Goal: Task Accomplishment & Management: Complete application form

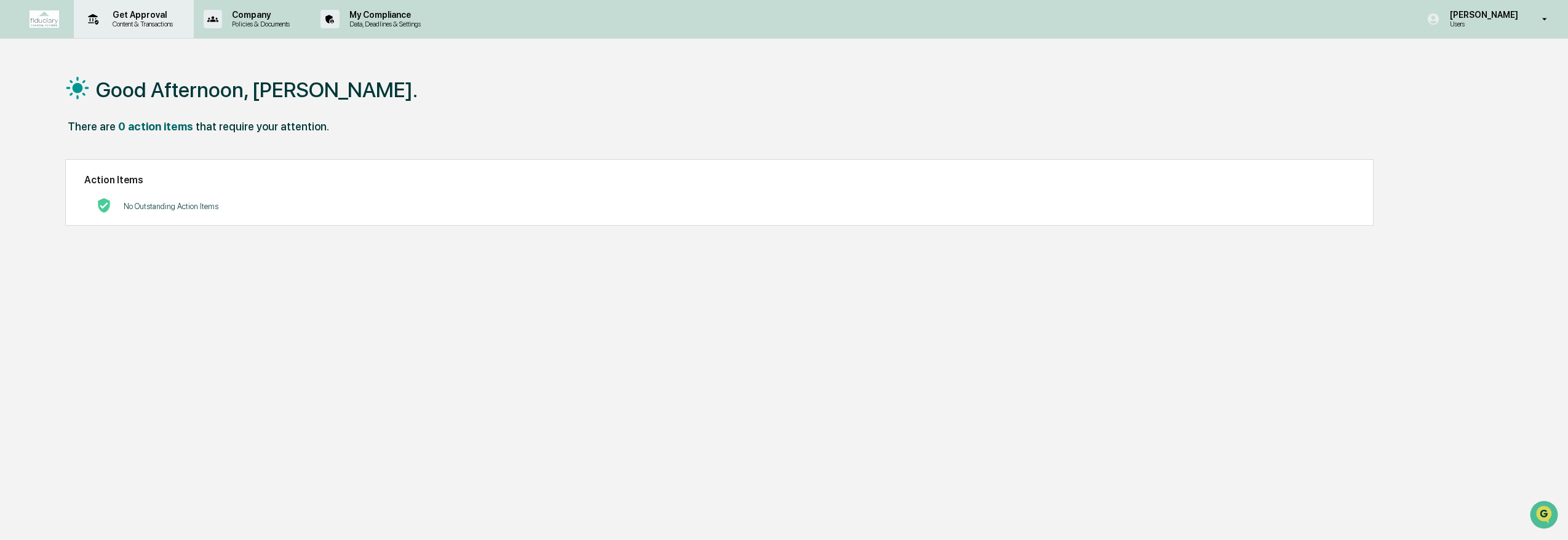
click at [141, 25] on p "Content & Transactions" at bounding box center [141, 24] width 77 height 9
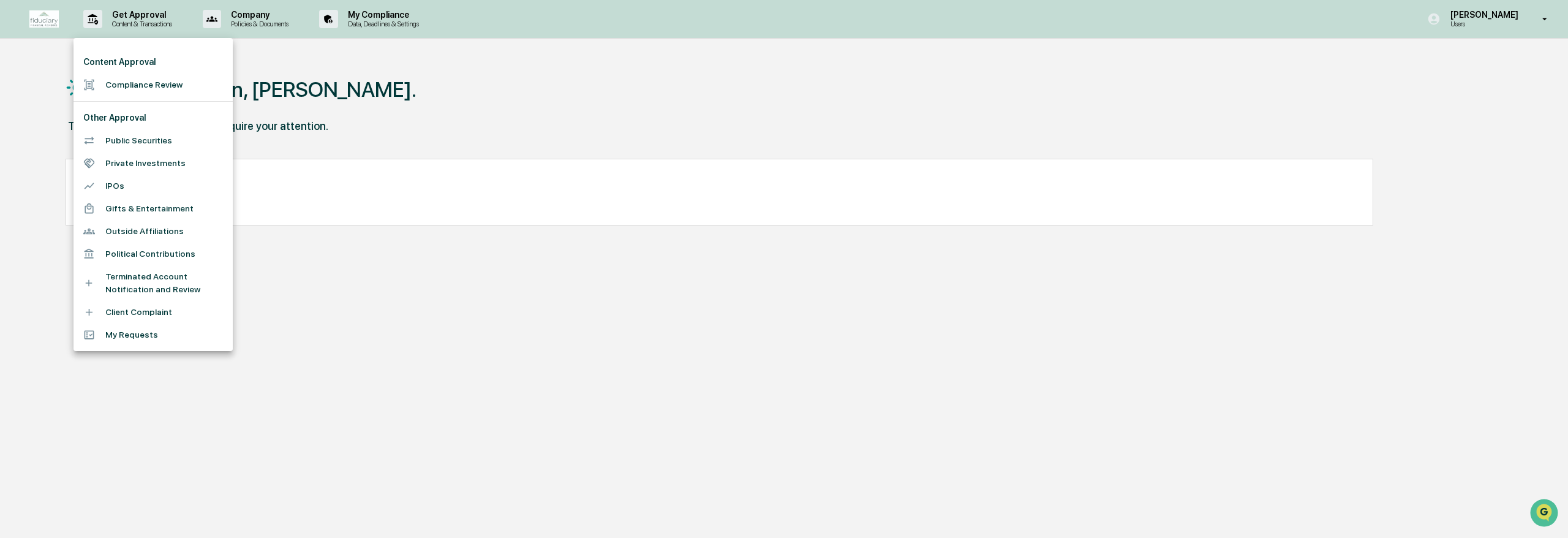
click at [149, 68] on li "Content Approval" at bounding box center [153, 62] width 159 height 22
click at [133, 83] on li "Compliance Review" at bounding box center [153, 85] width 159 height 22
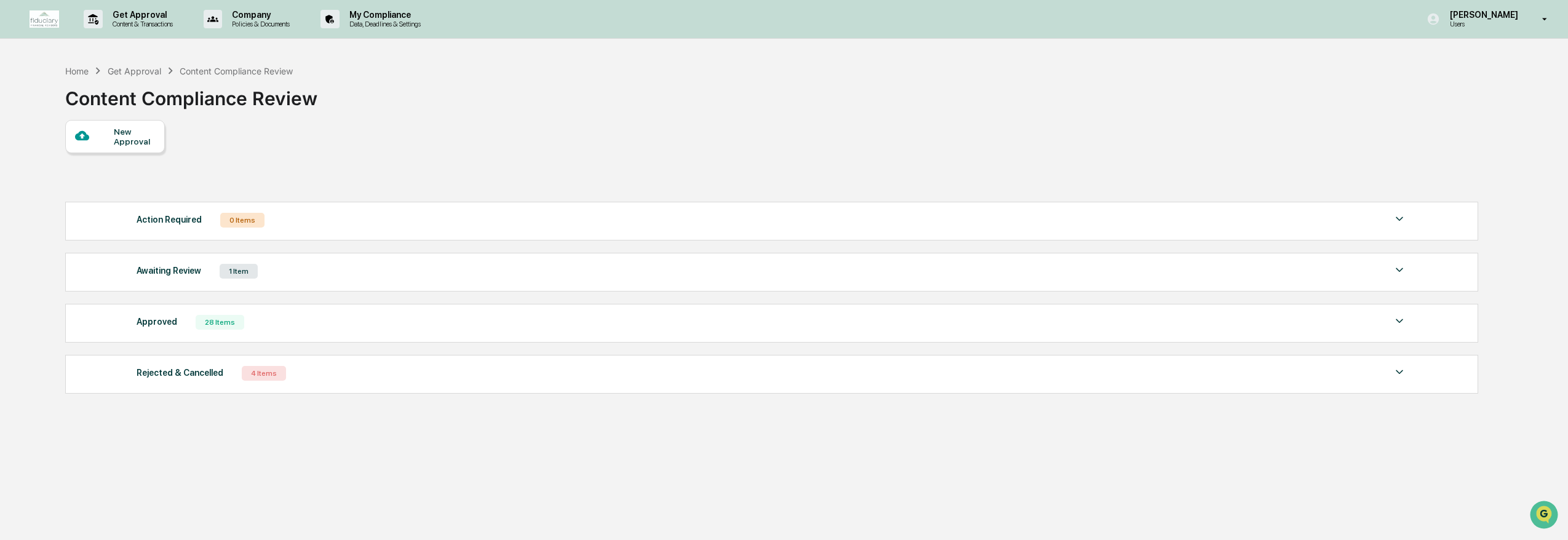
click at [117, 133] on div "New Approval" at bounding box center [134, 137] width 41 height 20
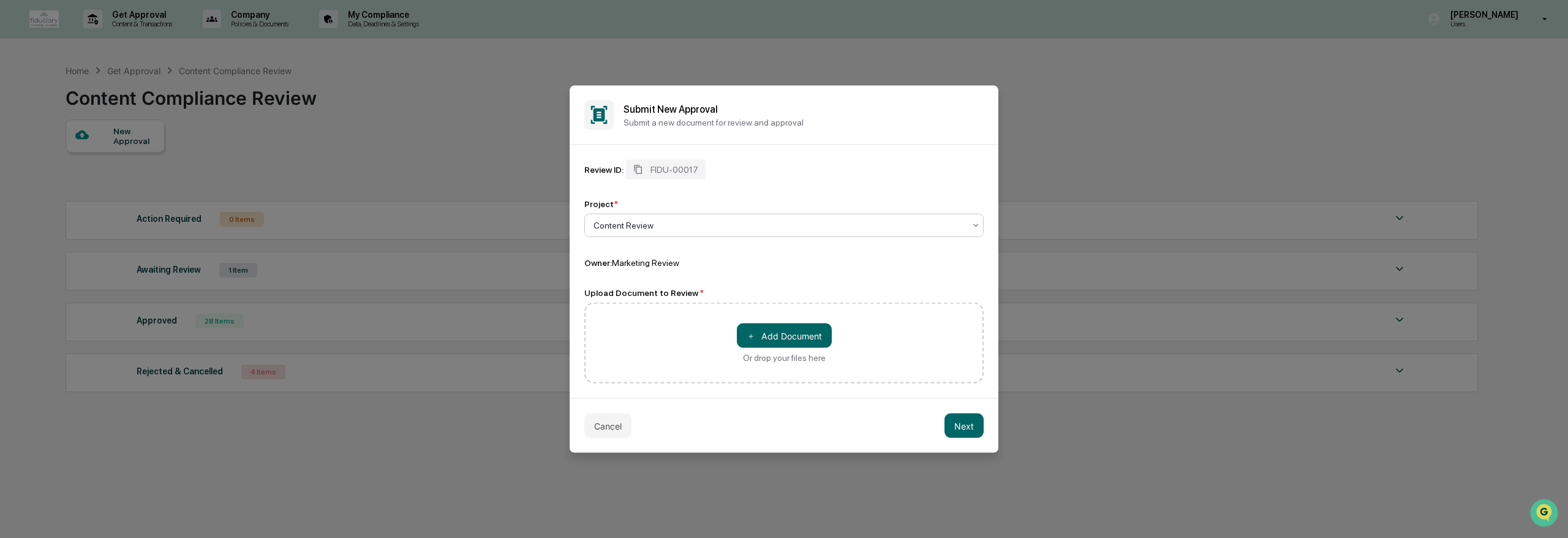
click at [698, 230] on div at bounding box center [779, 226] width 371 height 12
click at [792, 337] on button "＋ Add Document" at bounding box center [784, 335] width 95 height 24
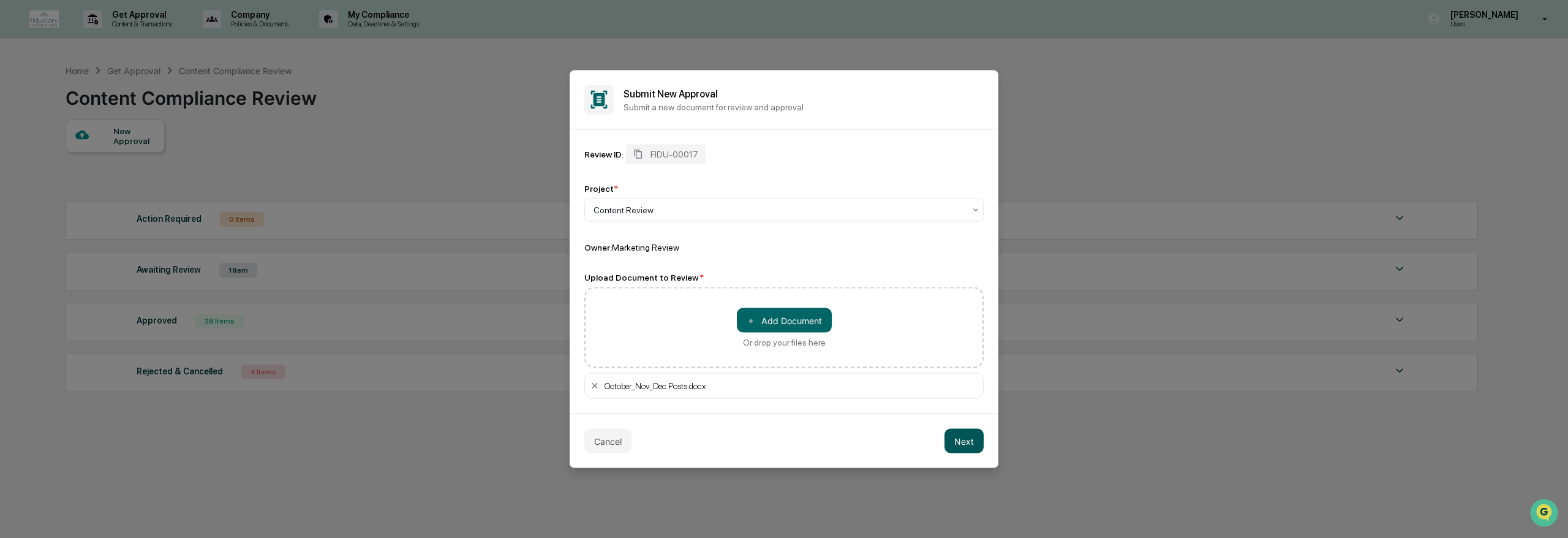
click at [976, 439] on button "Next" at bounding box center [964, 441] width 39 height 24
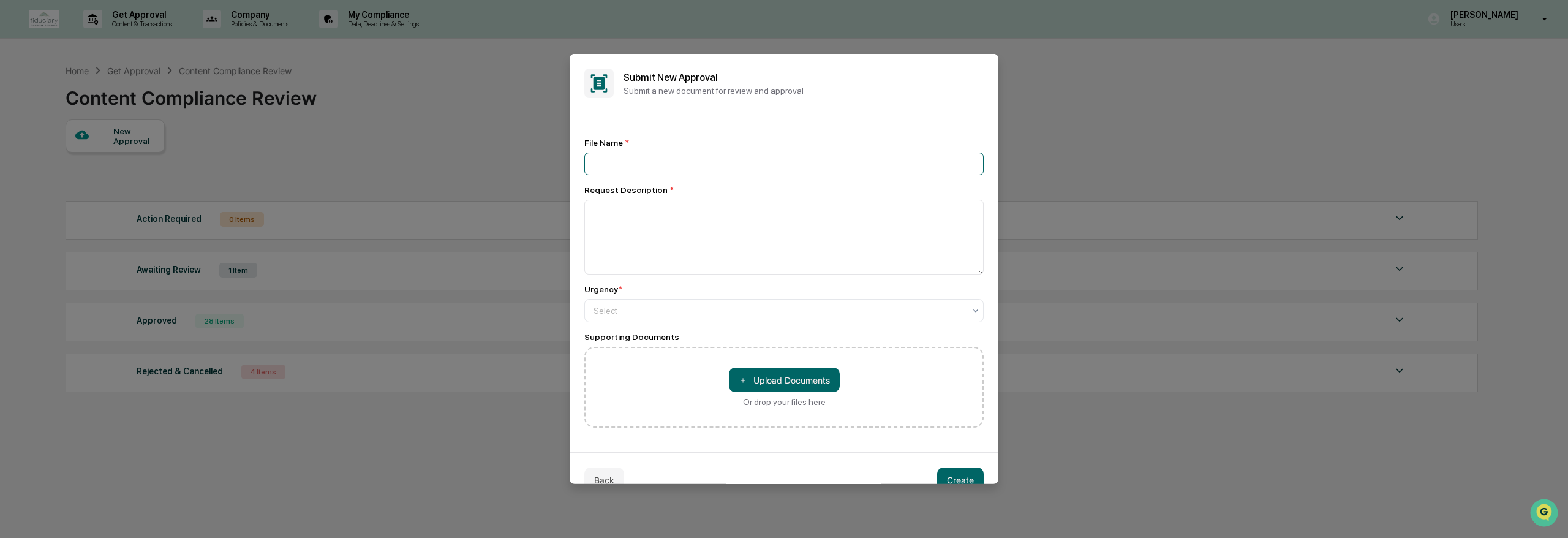
click at [644, 174] on input at bounding box center [784, 164] width 400 height 22
type input "**********"
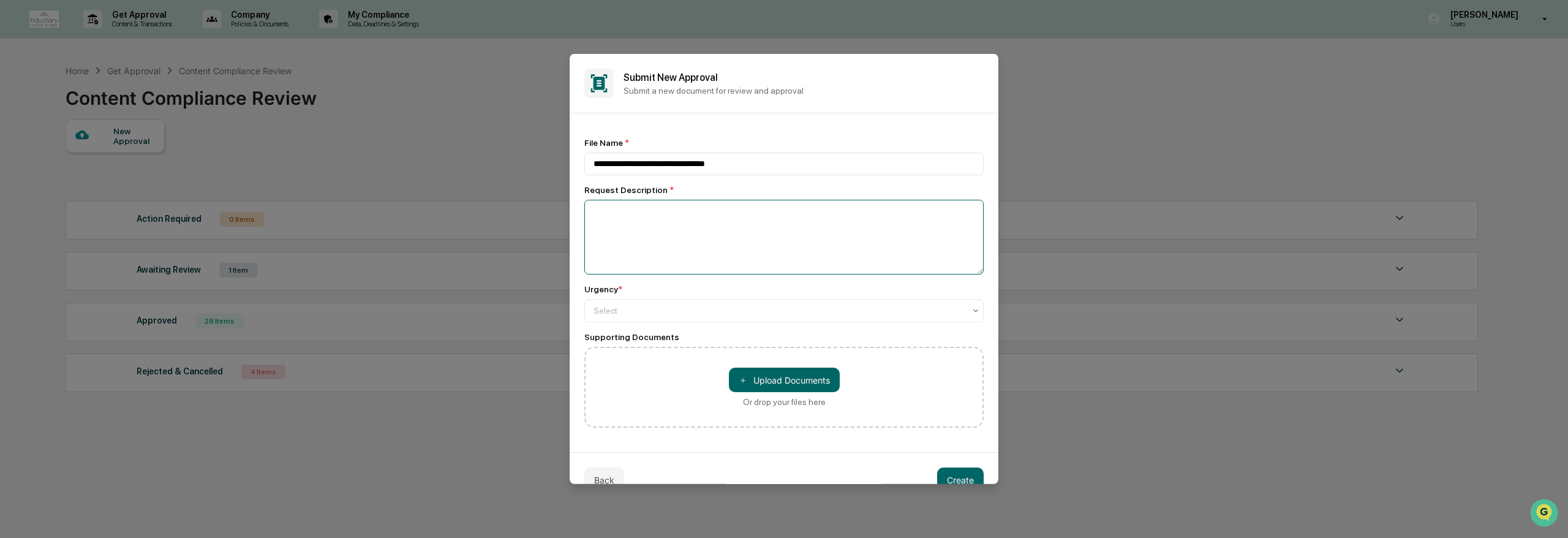
click at [676, 241] on textarea at bounding box center [784, 237] width 400 height 75
click at [670, 158] on input "**********" at bounding box center [784, 164] width 400 height 22
click at [663, 204] on textarea "To enrich screen reader interactions, please activate Accessibility in Grammarl…" at bounding box center [784, 237] width 400 height 75
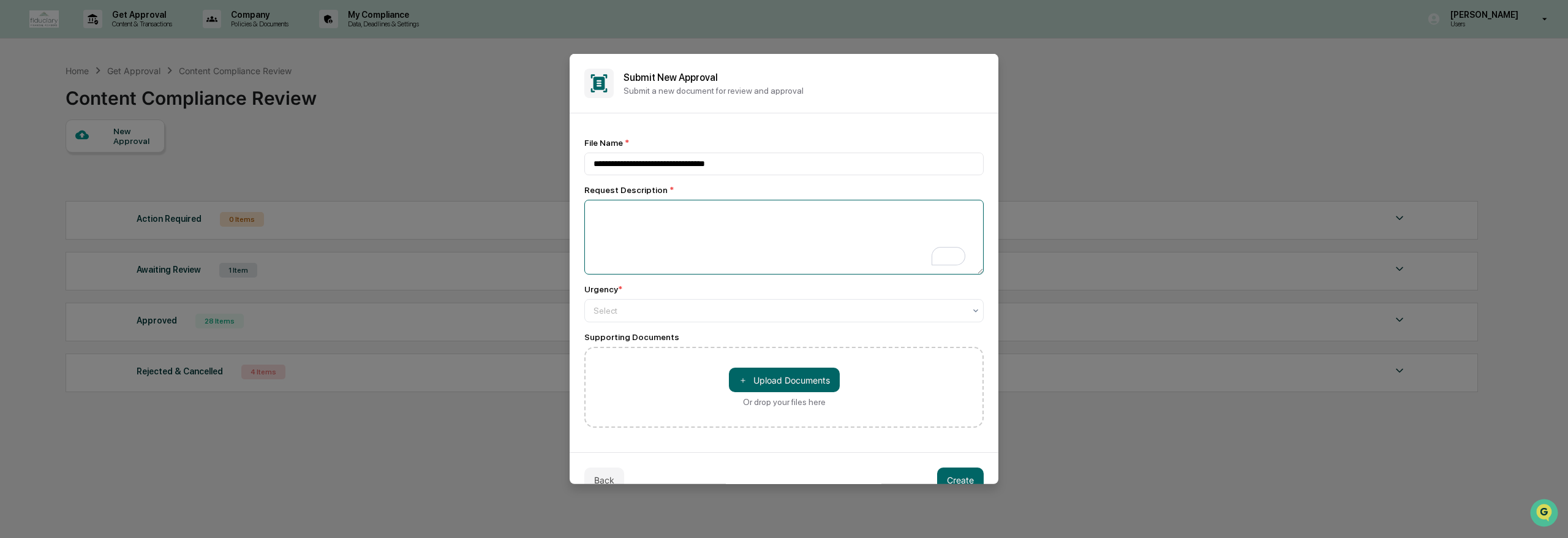
paste textarea "**********"
type textarea "**********"
click at [655, 314] on div at bounding box center [779, 310] width 371 height 12
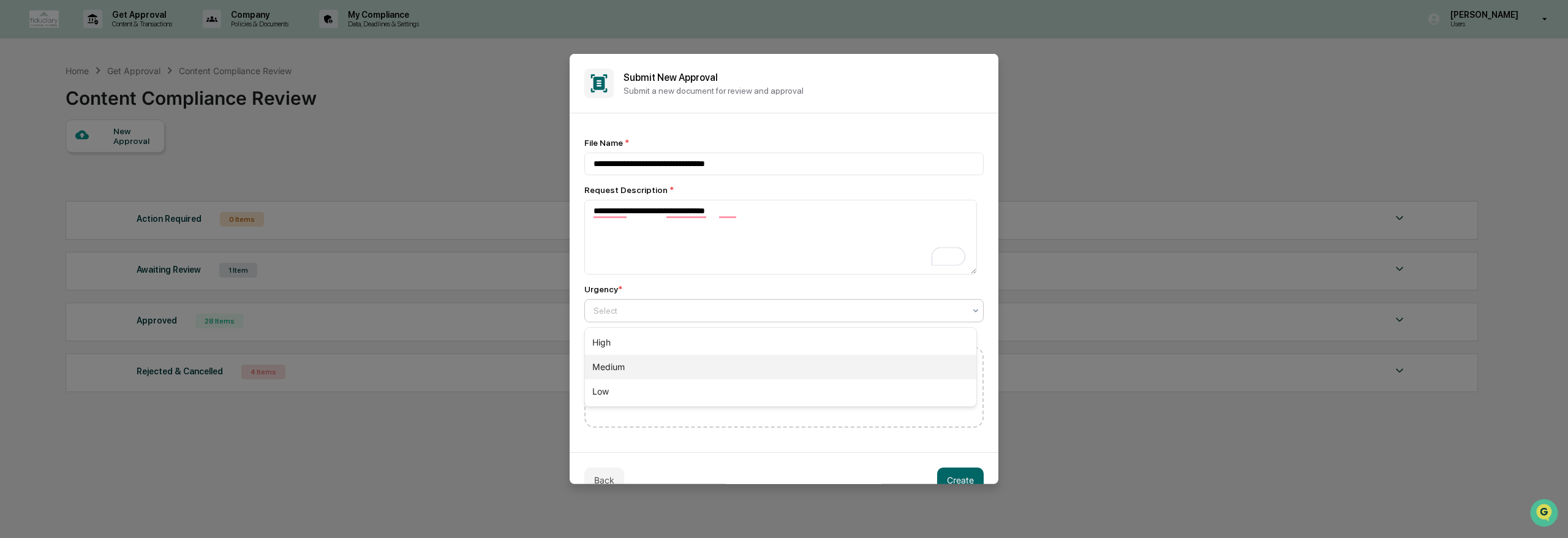
click at [625, 372] on div "Medium" at bounding box center [781, 367] width 392 height 24
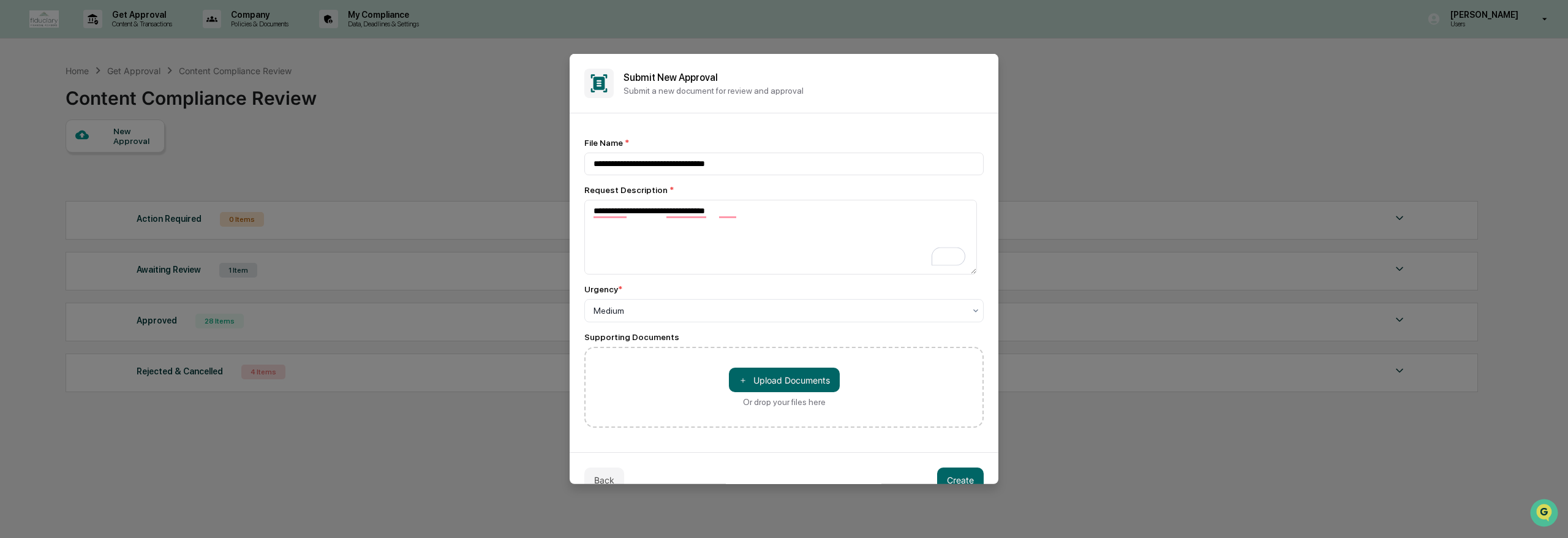
click at [861, 399] on div "＋ Upload Documents Or drop your files here" at bounding box center [784, 387] width 400 height 81
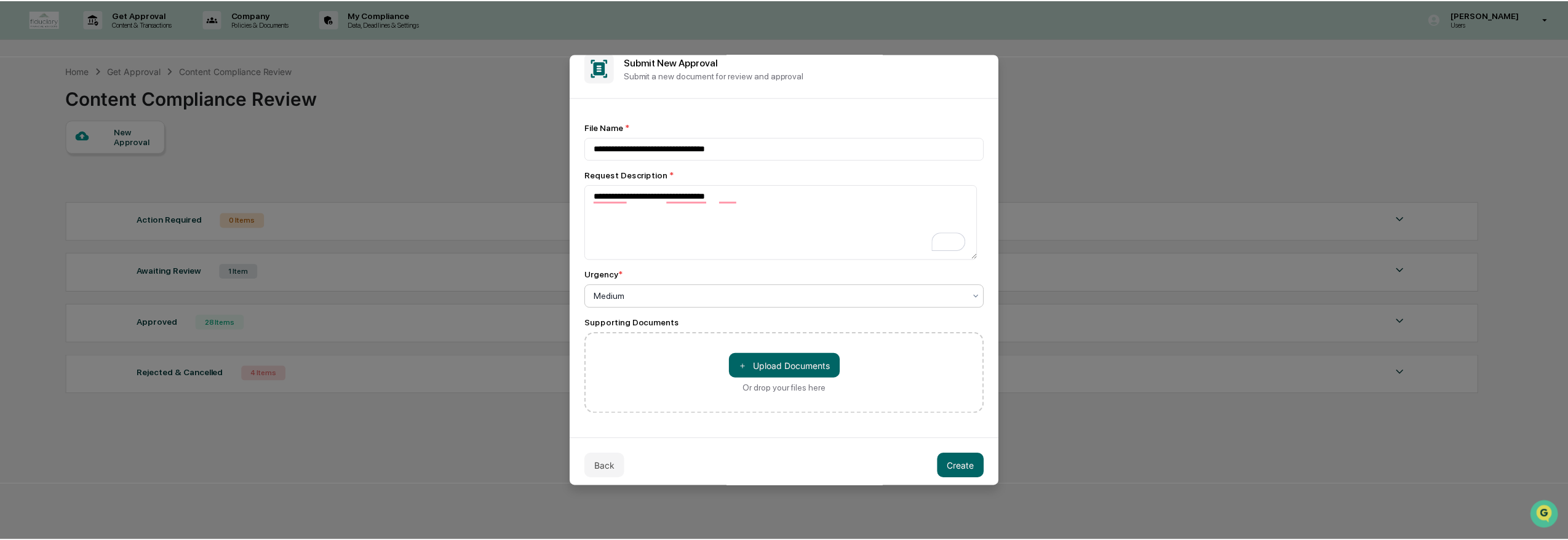
scroll to position [26, 0]
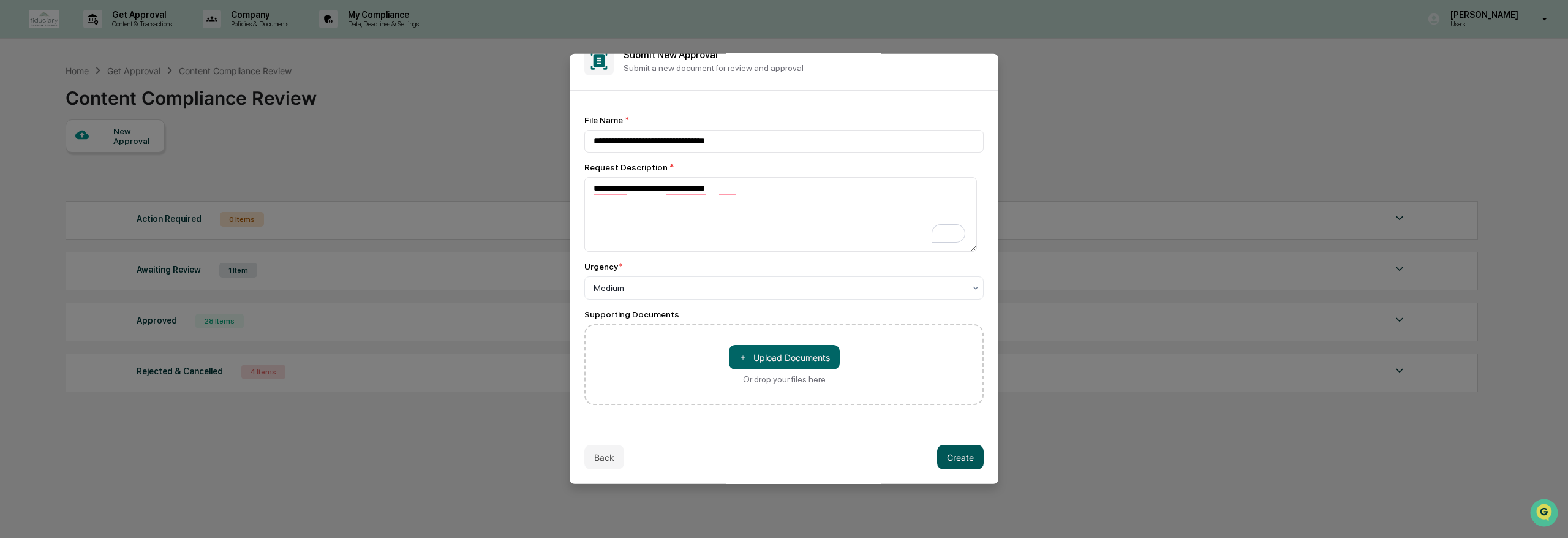
click at [950, 464] on button "Create" at bounding box center [960, 457] width 47 height 24
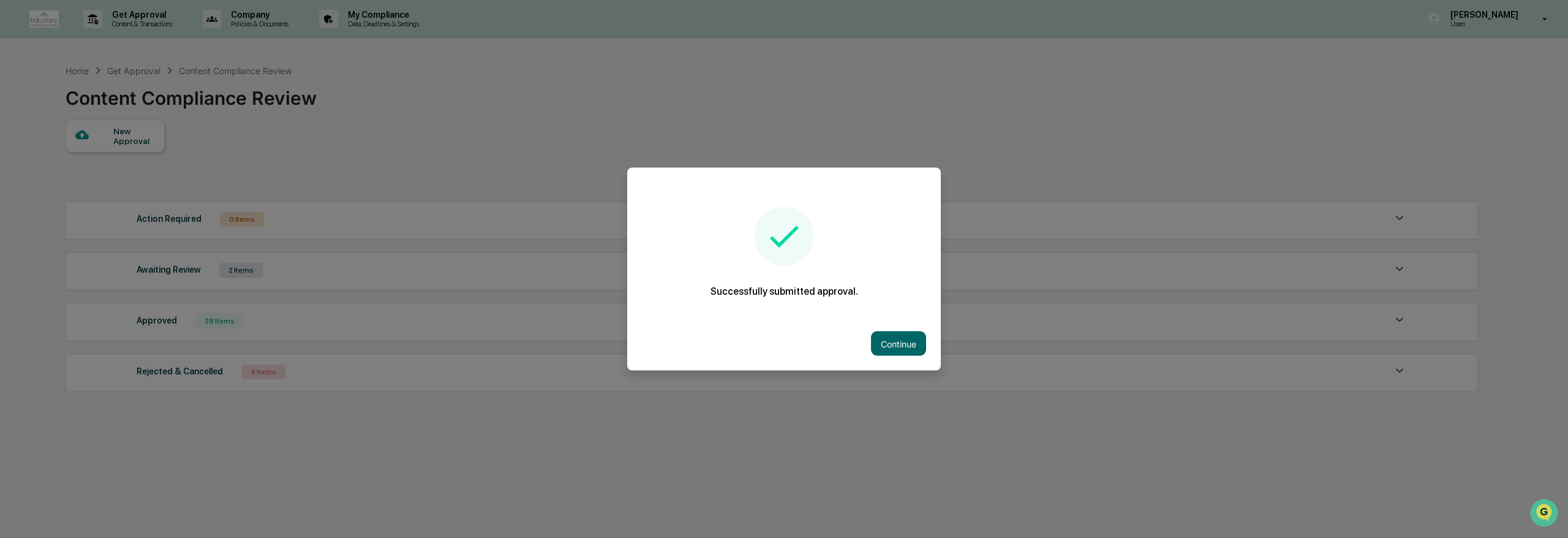
click at [911, 331] on button "Continue" at bounding box center [898, 343] width 55 height 24
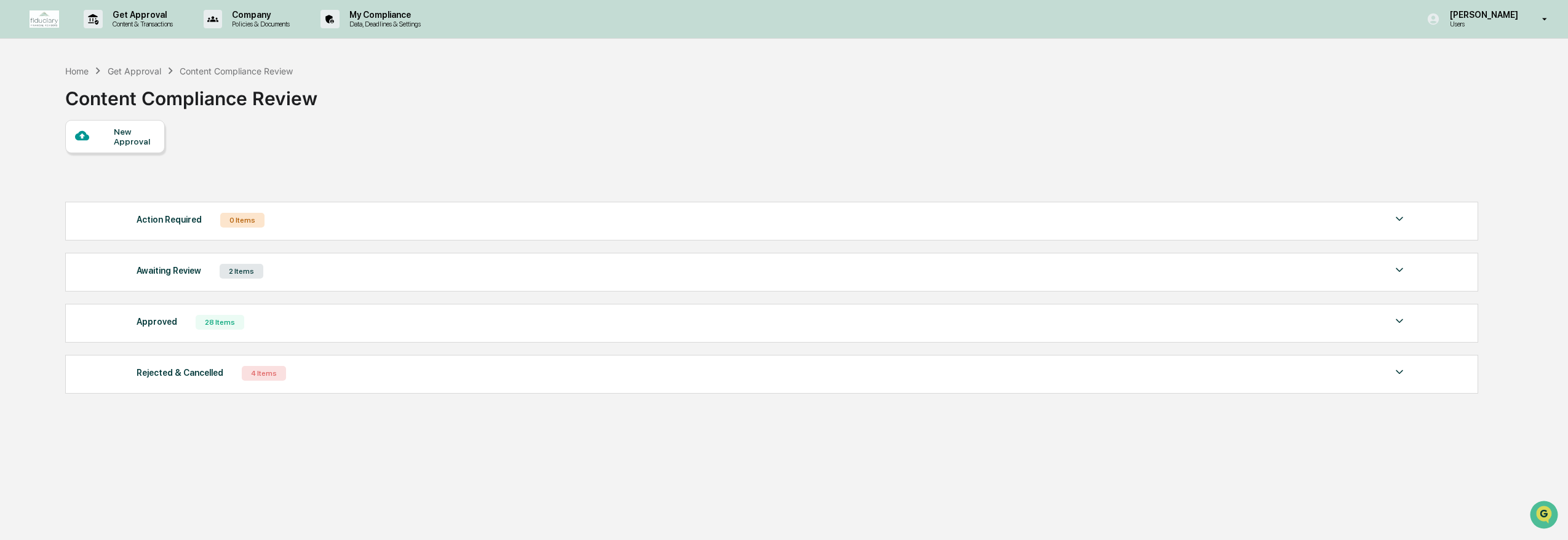
click at [297, 280] on div "Awaiting Review 2 Items" at bounding box center [771, 271] width 1270 height 17
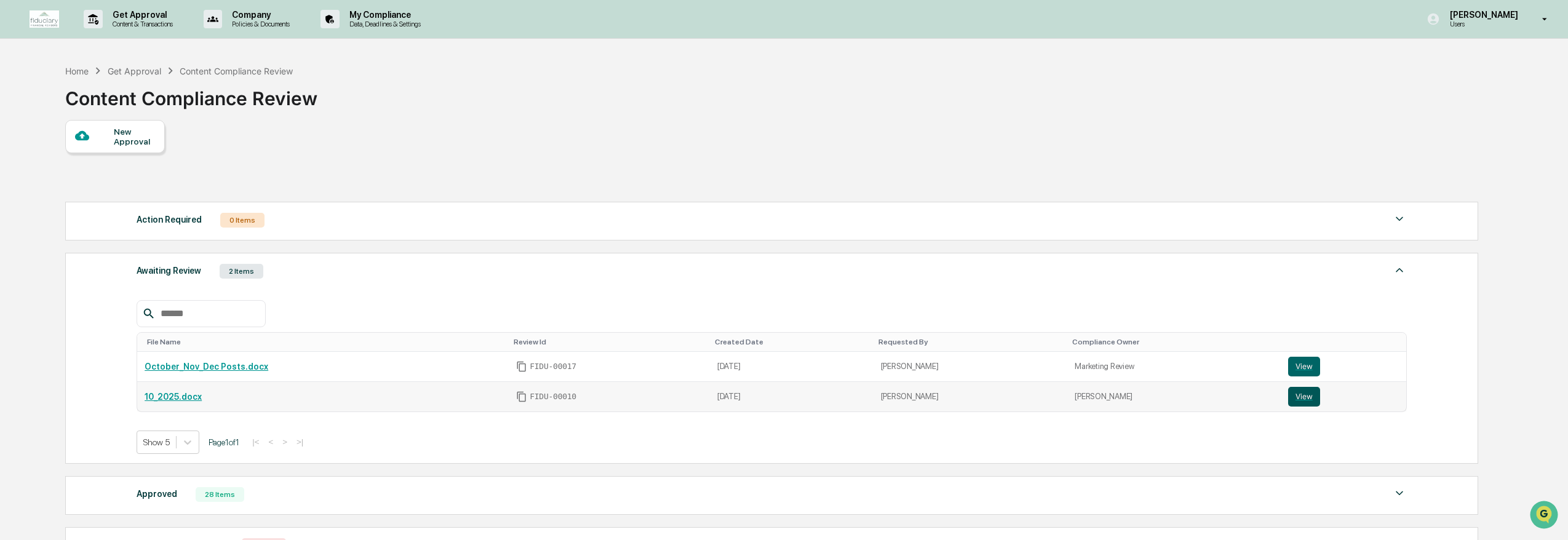
click at [1297, 403] on button "View" at bounding box center [1304, 397] width 32 height 20
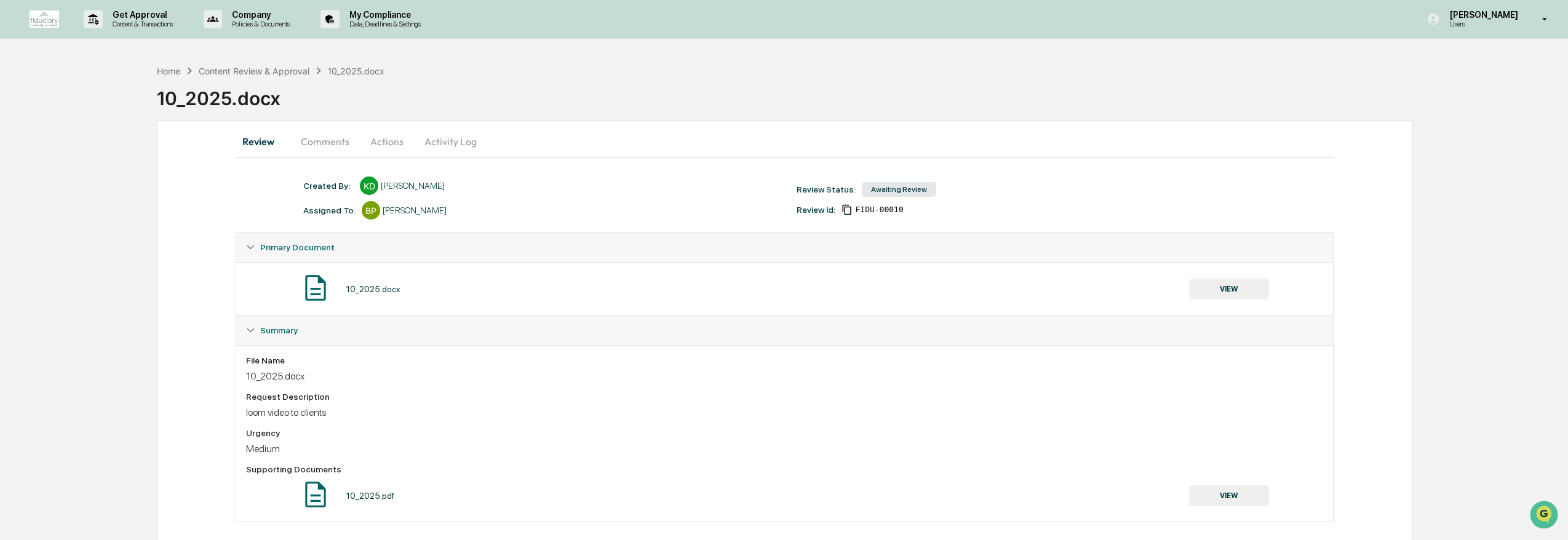
click at [474, 143] on button "Activity Log" at bounding box center [450, 141] width 72 height 30
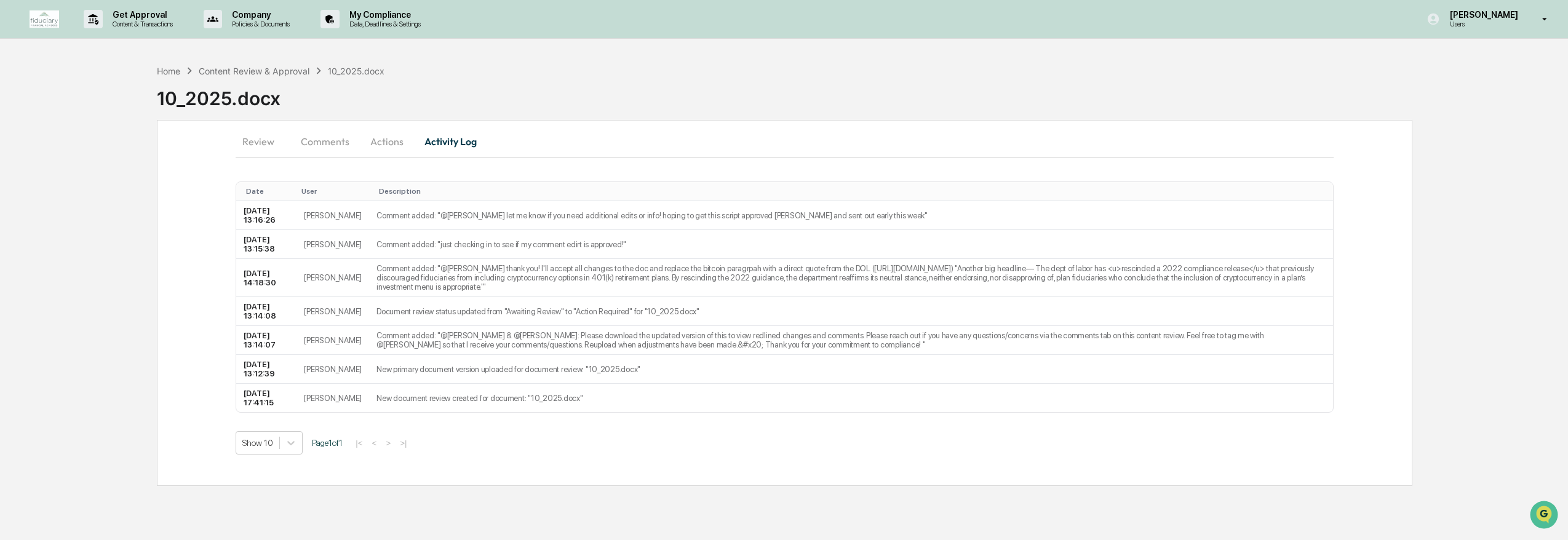
click at [403, 143] on button "Actions" at bounding box center [387, 141] width 55 height 30
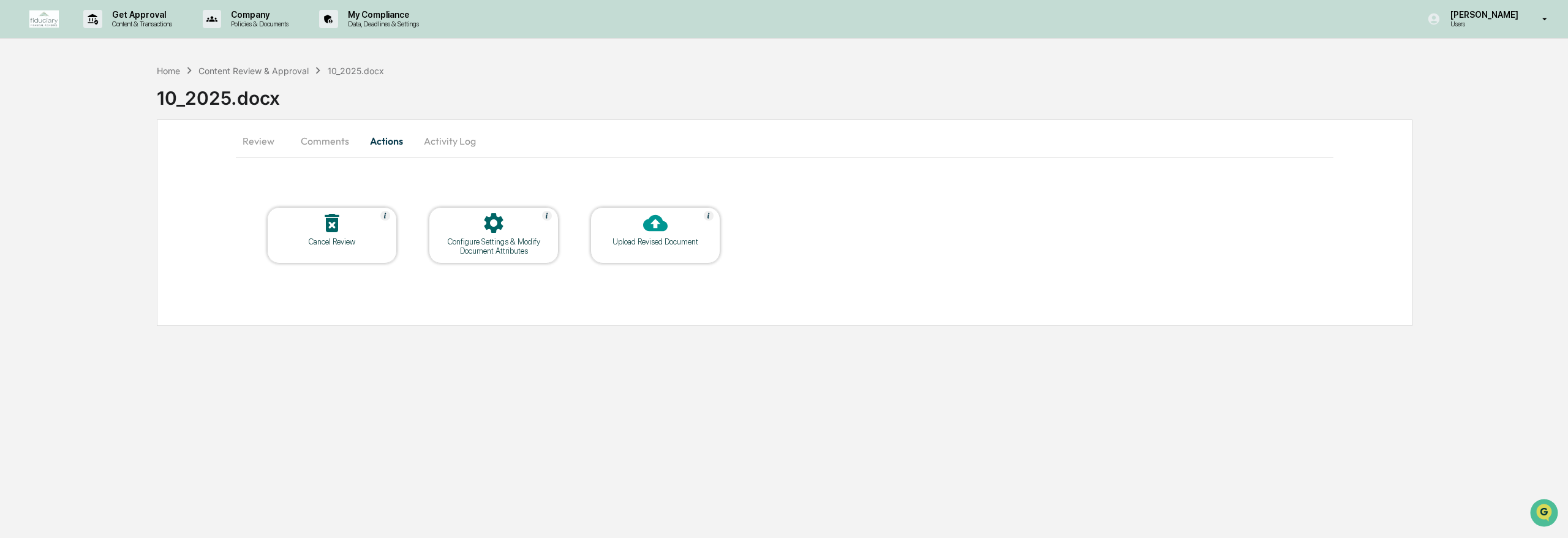
click at [320, 138] on button "Comments" at bounding box center [325, 141] width 68 height 30
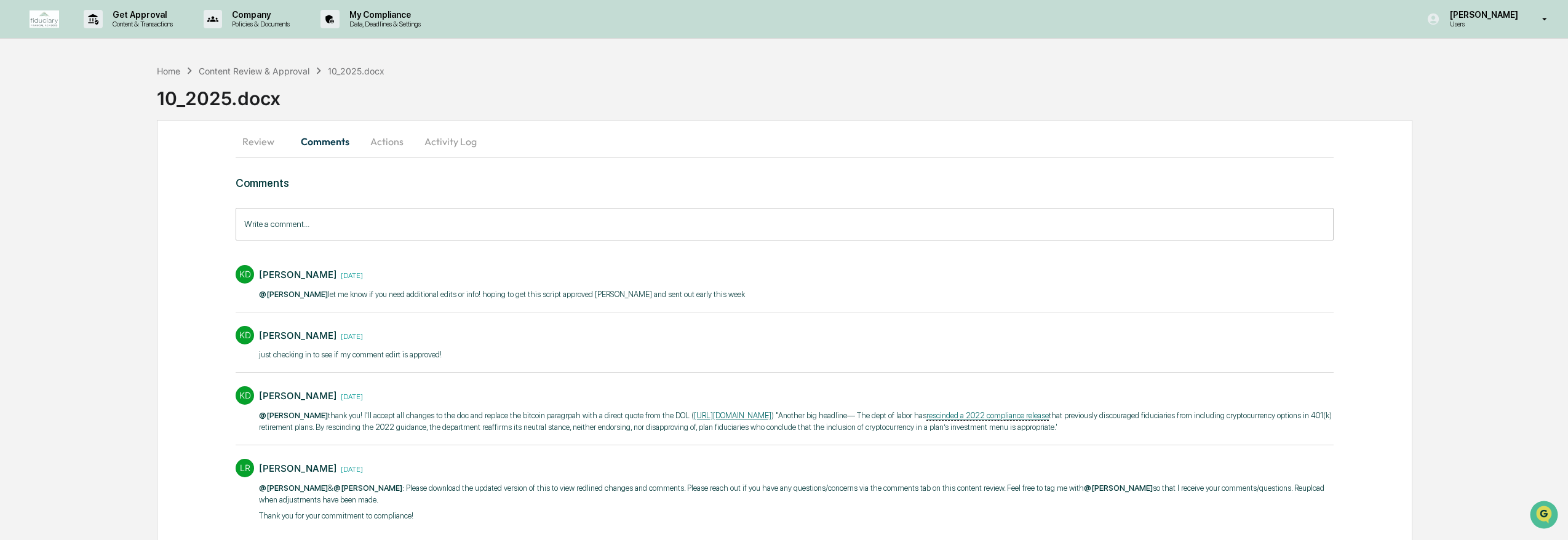
click at [242, 144] on button "Review" at bounding box center [263, 141] width 55 height 30
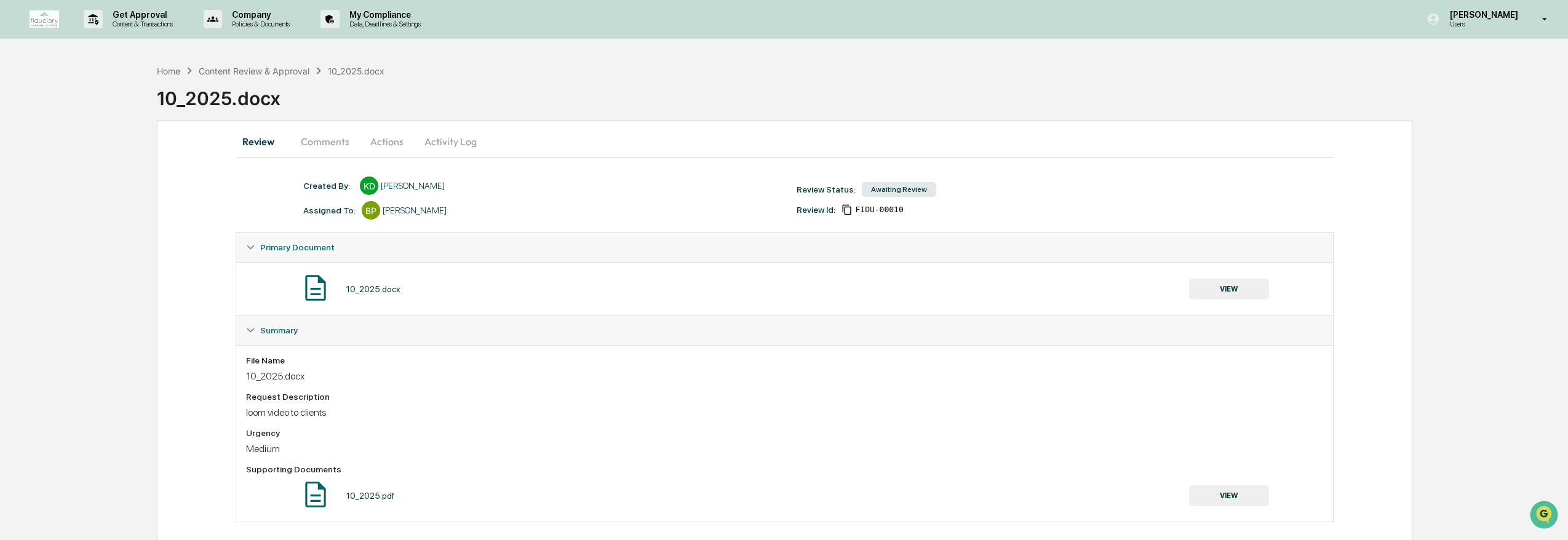
click at [333, 141] on button "Comments" at bounding box center [325, 141] width 68 height 30
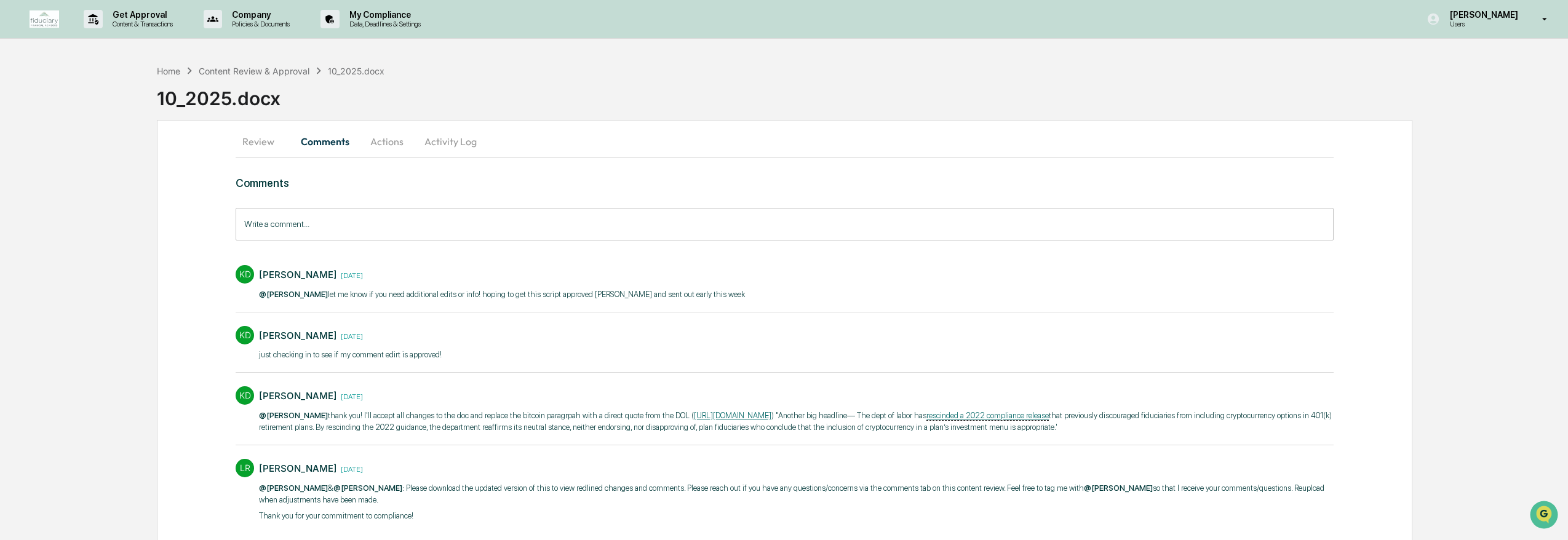
click at [262, 140] on button "Review" at bounding box center [263, 141] width 55 height 30
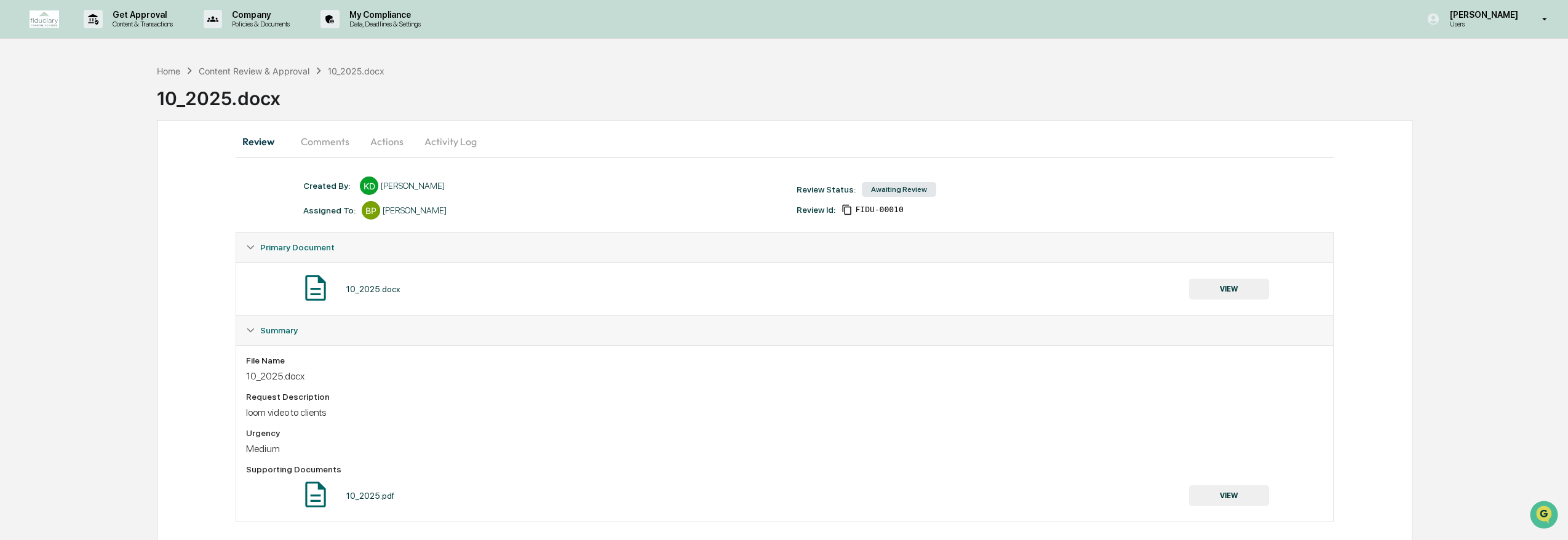
click at [668, 67] on div "Home Content Review & Approval 10_2025.docx 10_2025.docx" at bounding box center [863, 89] width 1411 height 50
click at [157, 17] on p "Get Approval" at bounding box center [141, 15] width 77 height 10
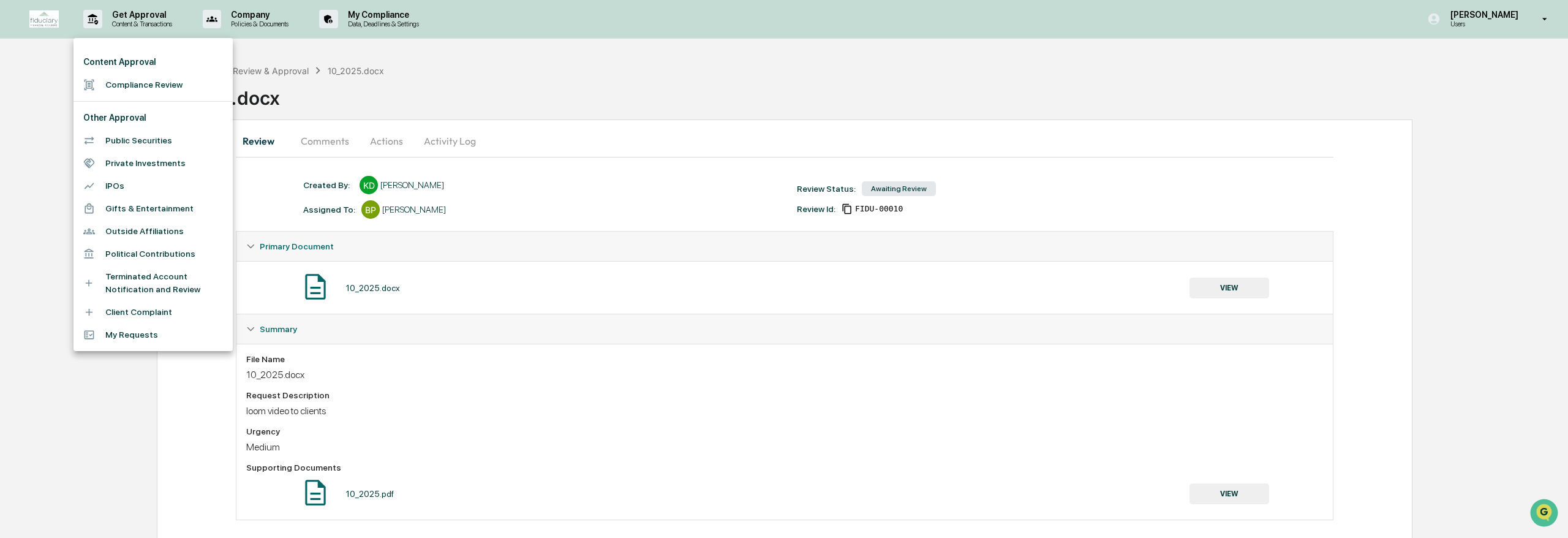
click at [147, 85] on li "Compliance Review" at bounding box center [153, 85] width 159 height 22
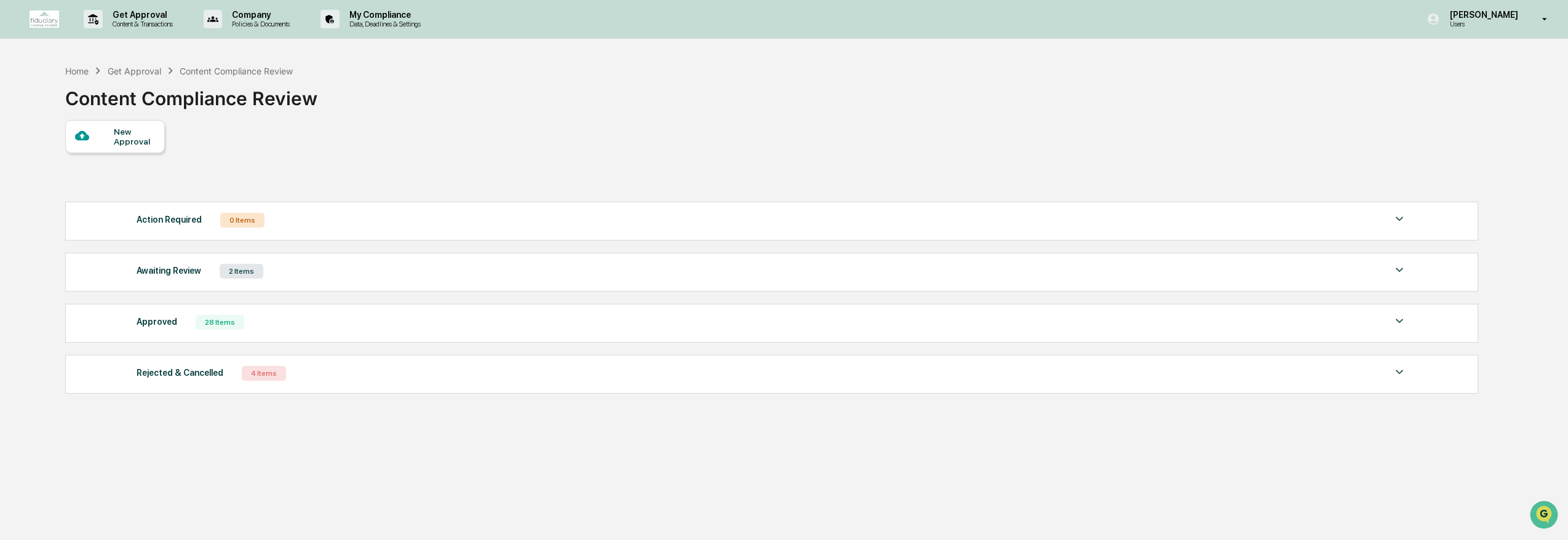
click at [648, 106] on div "Home Get Approval Content Compliance Review Content Compliance Review" at bounding box center [771, 89] width 1411 height 61
